Goal: Navigation & Orientation: Understand site structure

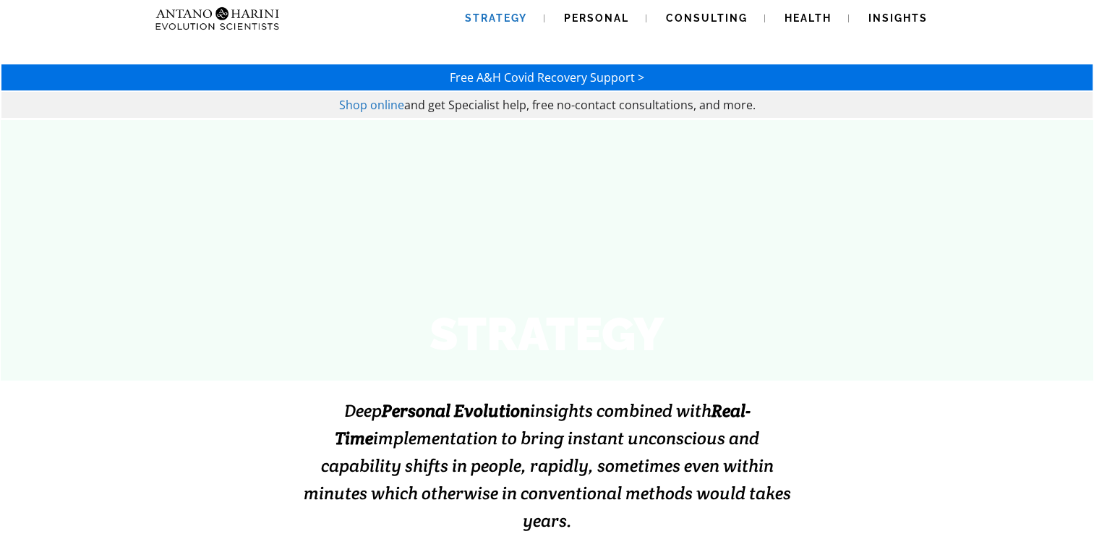
click at [227, 10] on img at bounding box center [189, 18] width 78 height 37
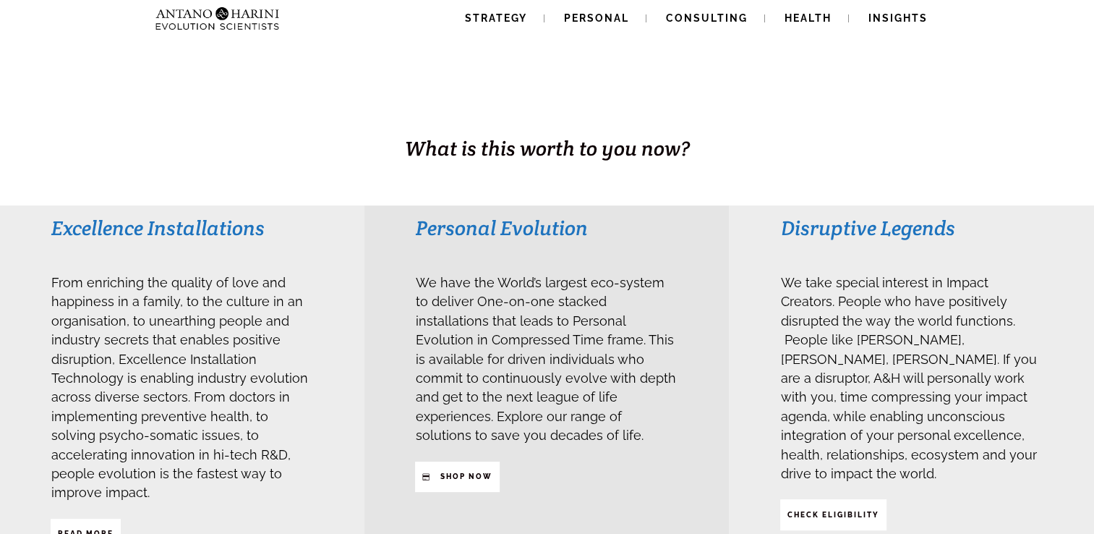
scroll to position [217, 0]
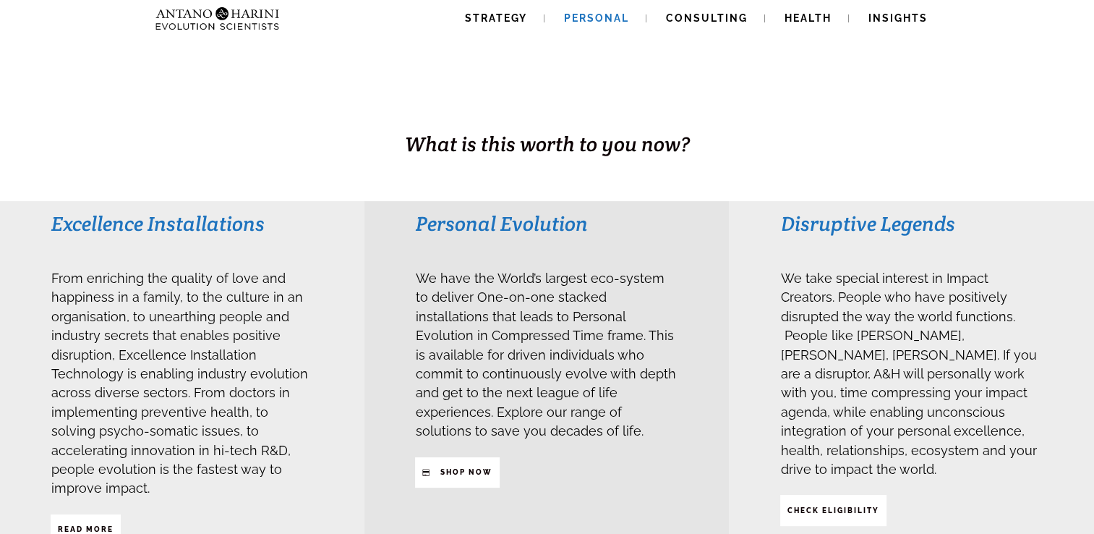
click at [626, 19] on span "Personal" at bounding box center [596, 18] width 65 height 12
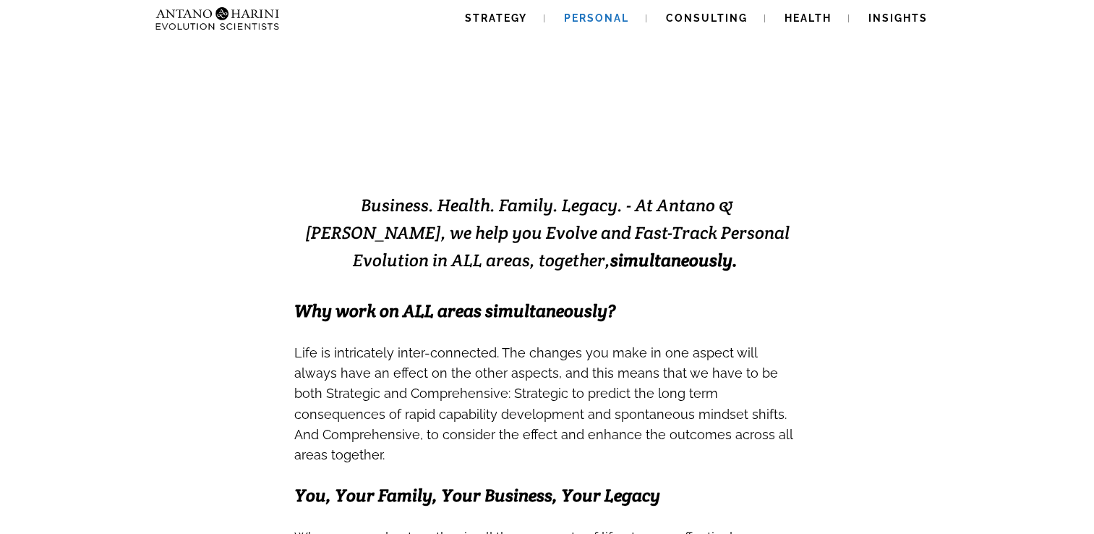
scroll to position [217, 0]
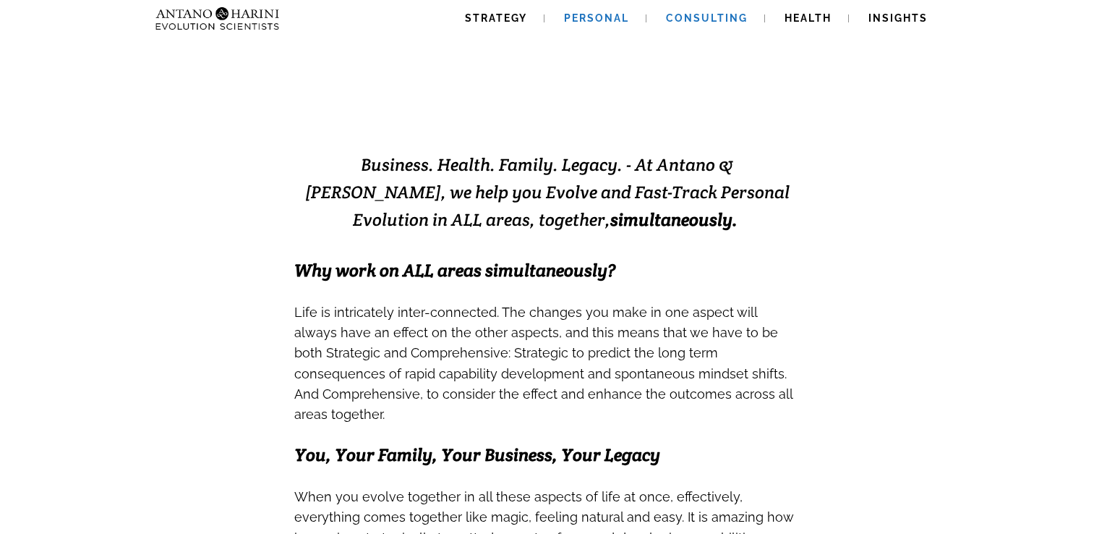
click at [694, 34] on link "Consulting" at bounding box center [707, 18] width 116 height 37
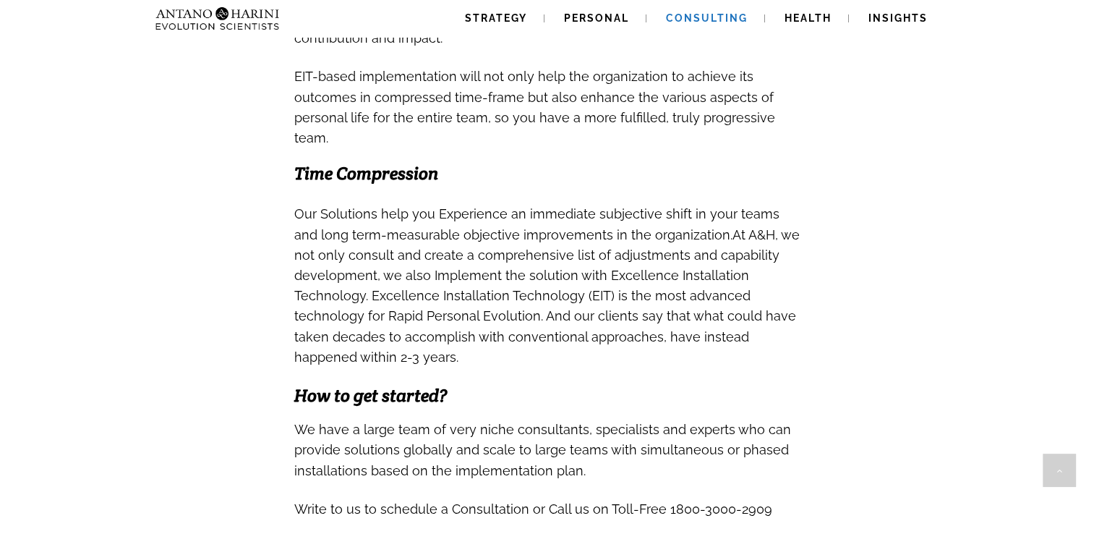
scroll to position [1302, 0]
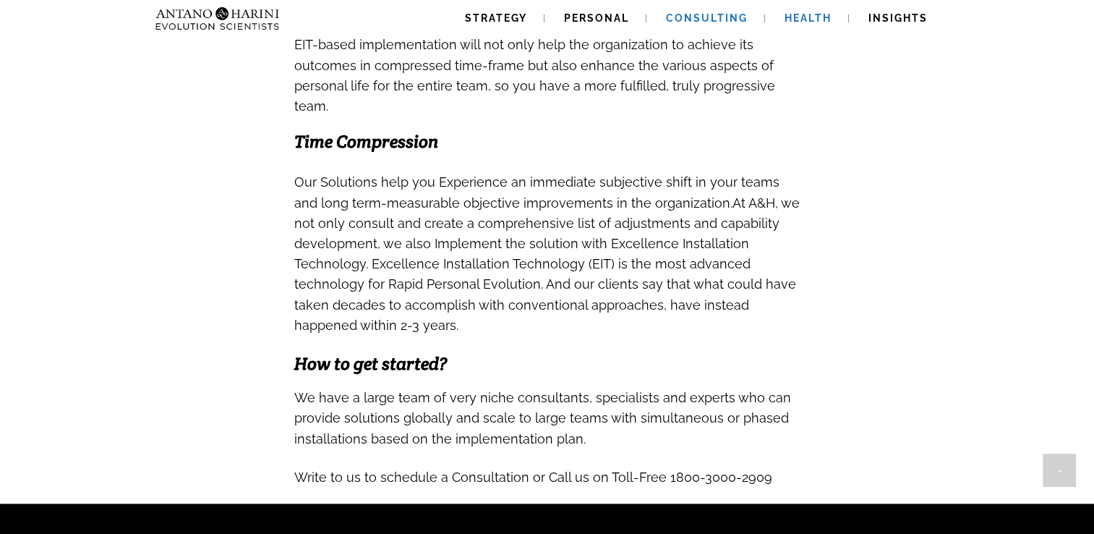
click at [815, 27] on link "Health" at bounding box center [808, 18] width 82 height 37
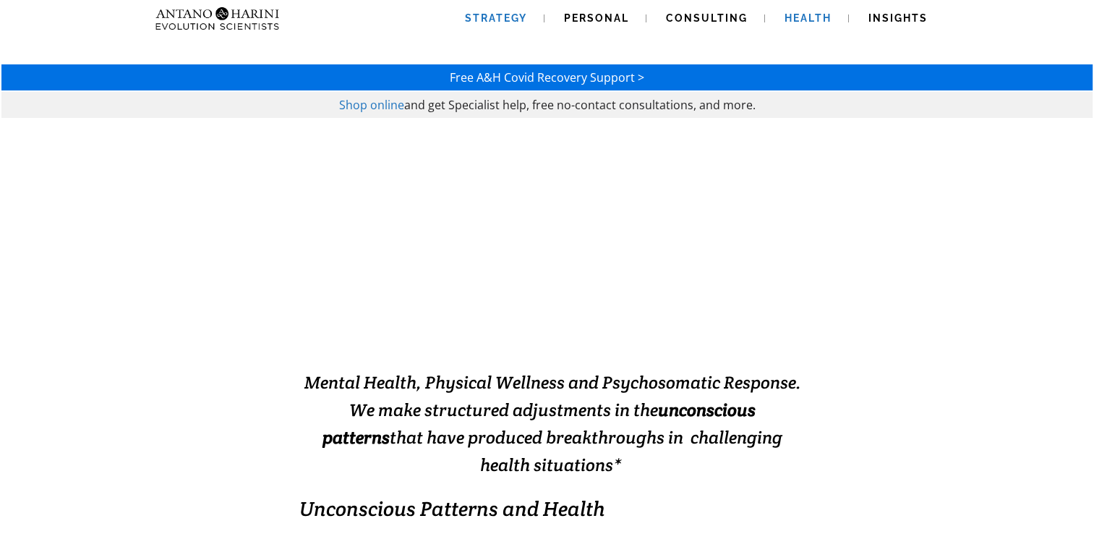
click at [499, 20] on span "Strategy" at bounding box center [496, 18] width 62 height 12
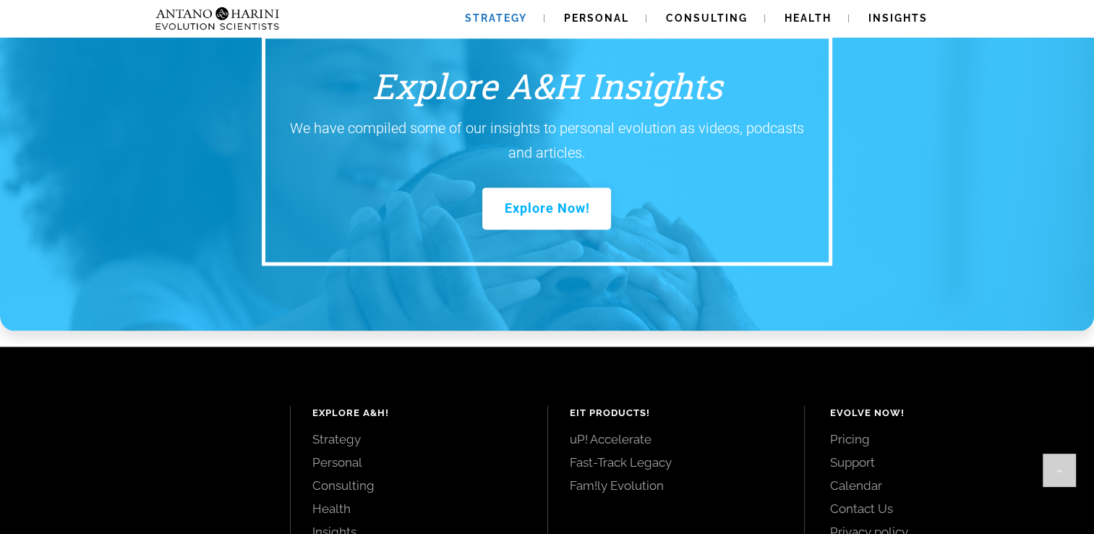
scroll to position [2025, 0]
